Goal: Transaction & Acquisition: Book appointment/travel/reservation

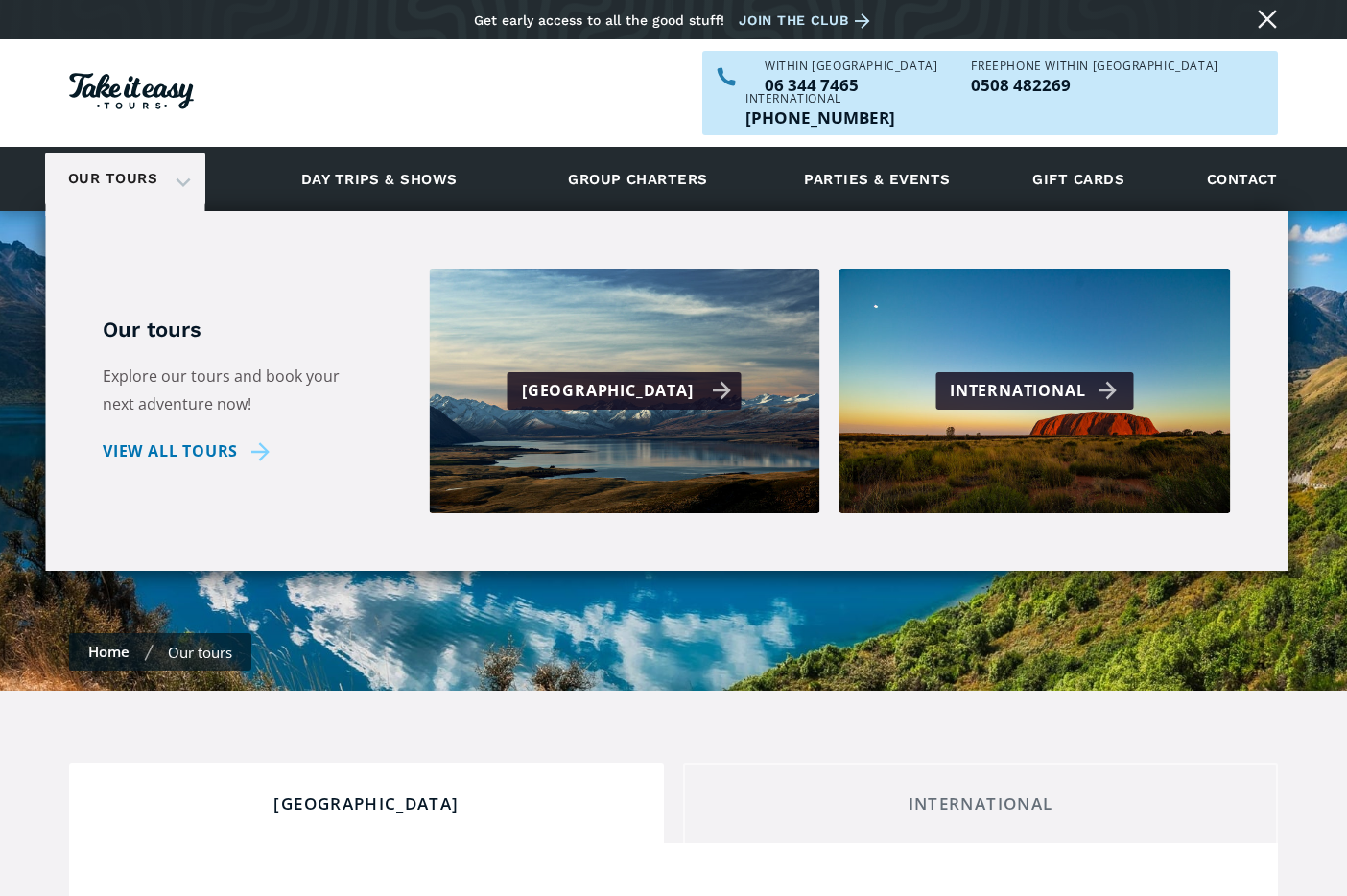
click at [636, 377] on div "[GEOGRAPHIC_DATA]" at bounding box center [627, 391] width 210 height 27
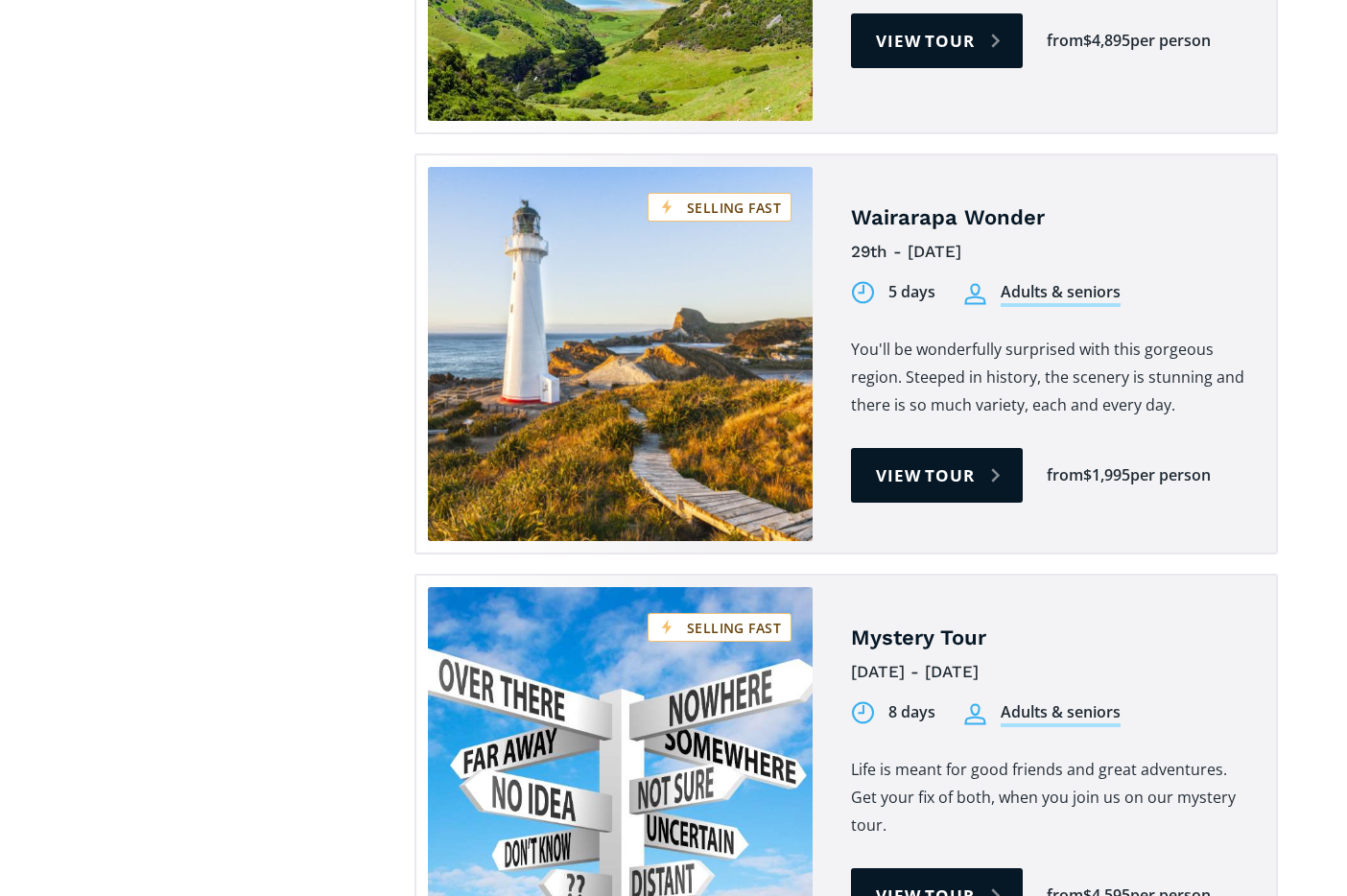
scroll to position [3740, 0]
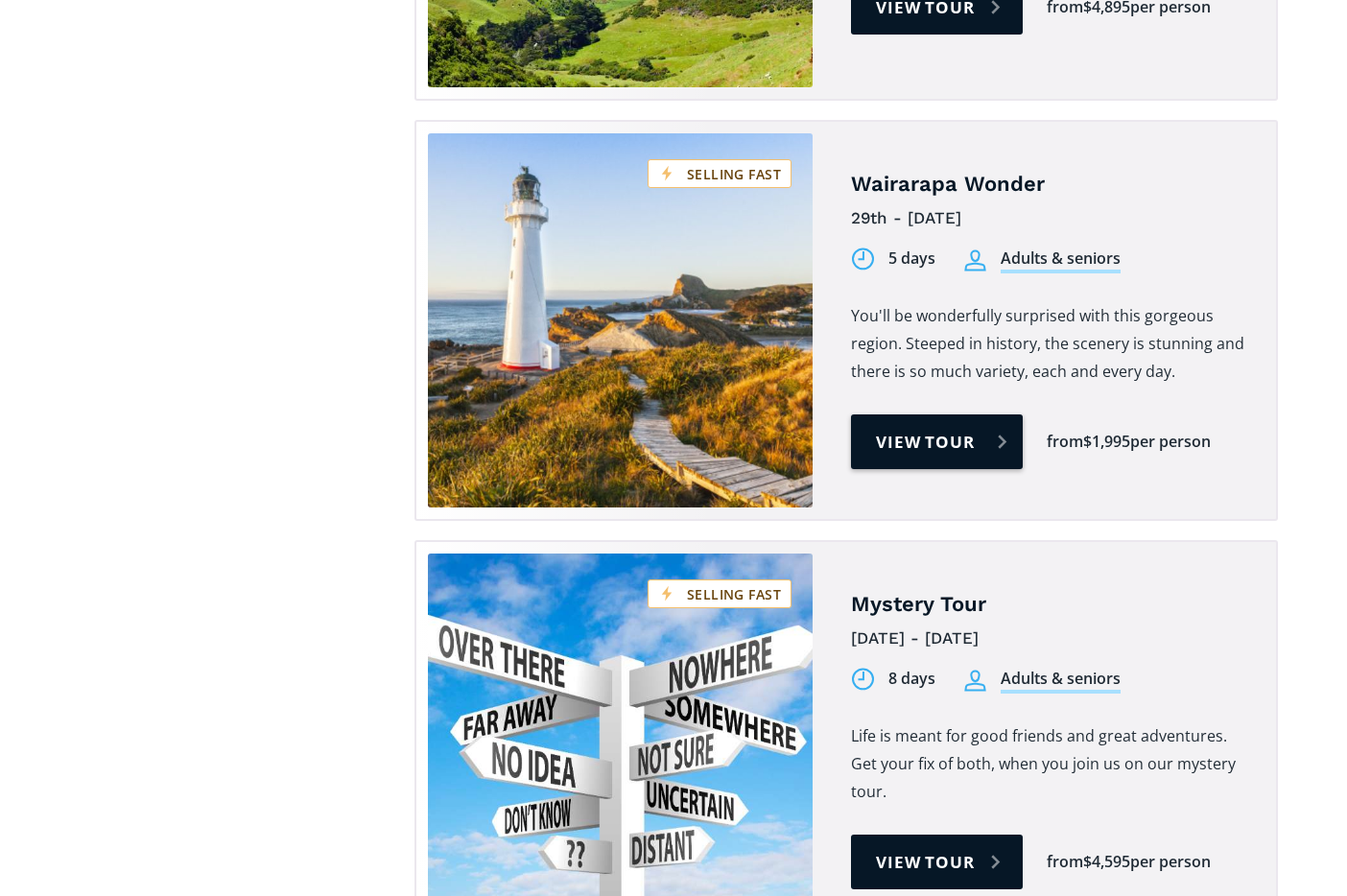
click at [897, 414] on link "View tour" at bounding box center [937, 442] width 172 height 55
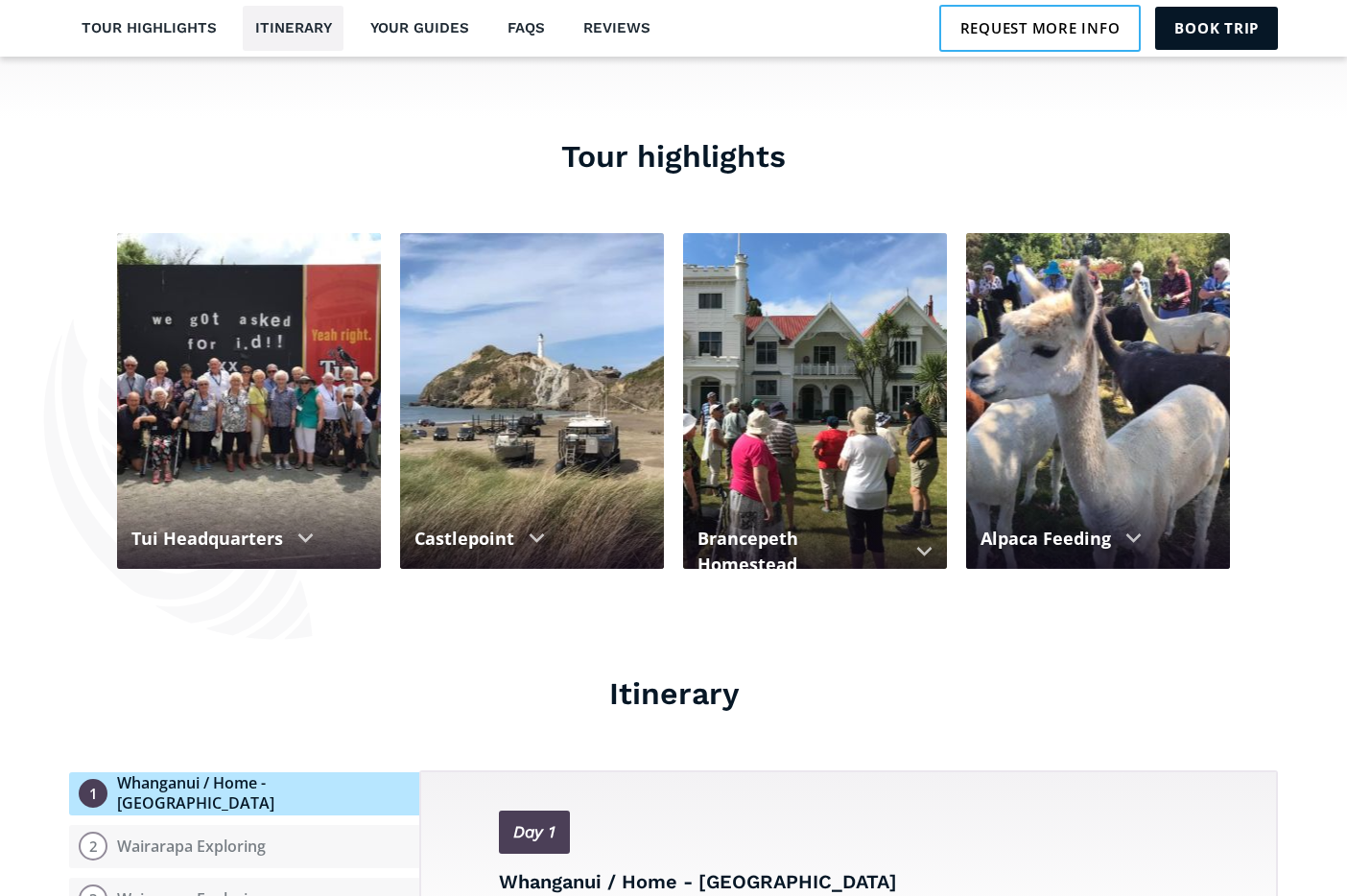
scroll to position [2110, 0]
